Goal: Information Seeking & Learning: Learn about a topic

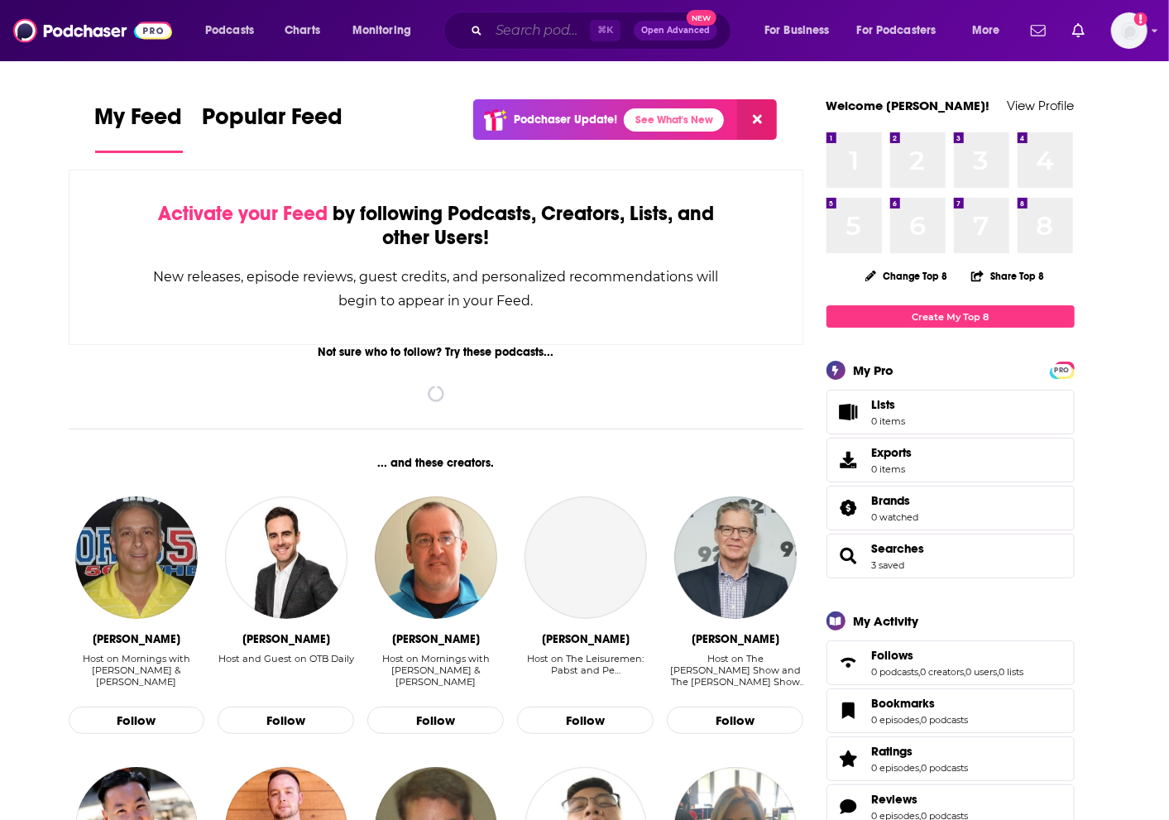
click at [549, 39] on input "Search podcasts, credits, & more..." at bounding box center [539, 30] width 101 height 26
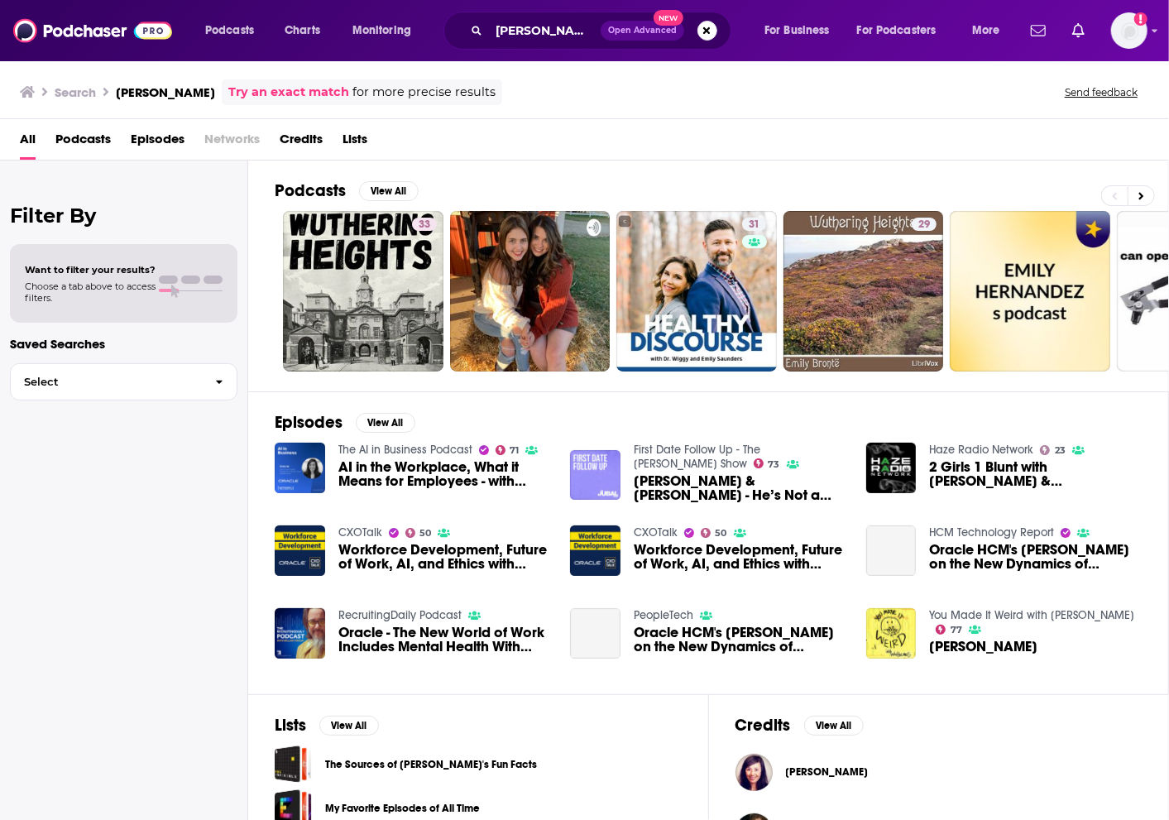
click at [794, 760] on div "[PERSON_NAME]" at bounding box center [827, 771] width 83 height 33
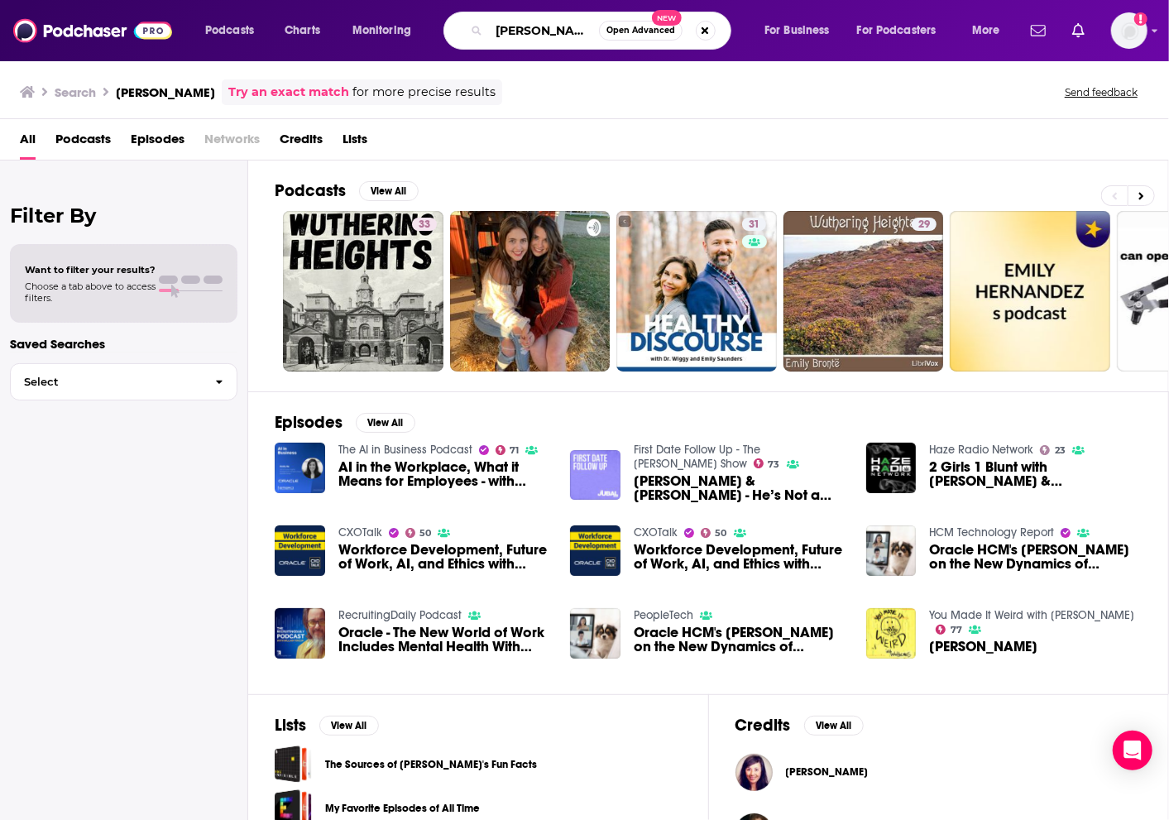
click at [556, 31] on input "[PERSON_NAME]" at bounding box center [544, 30] width 110 height 26
type input "Marketing Meetup podcast"
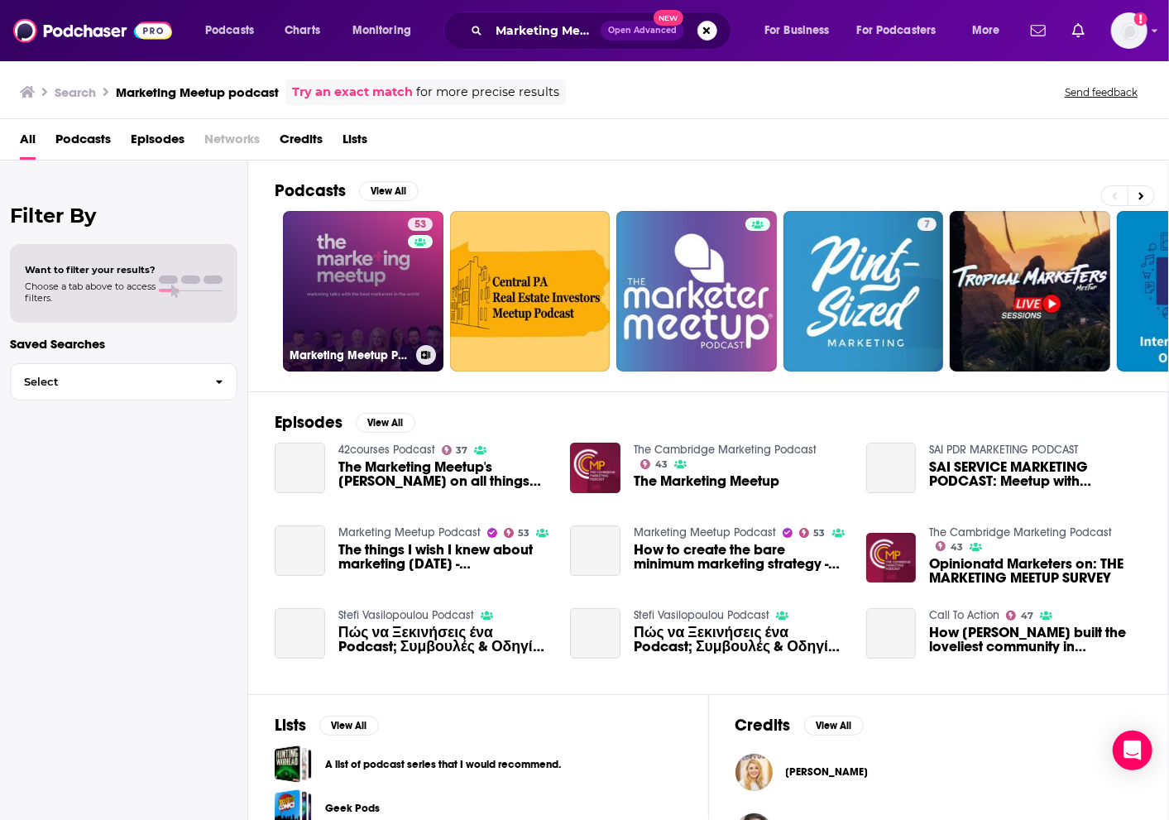
click at [384, 272] on link "53 Marketing Meetup Podcast" at bounding box center [363, 291] width 160 height 160
